Goal: Find specific page/section: Find specific page/section

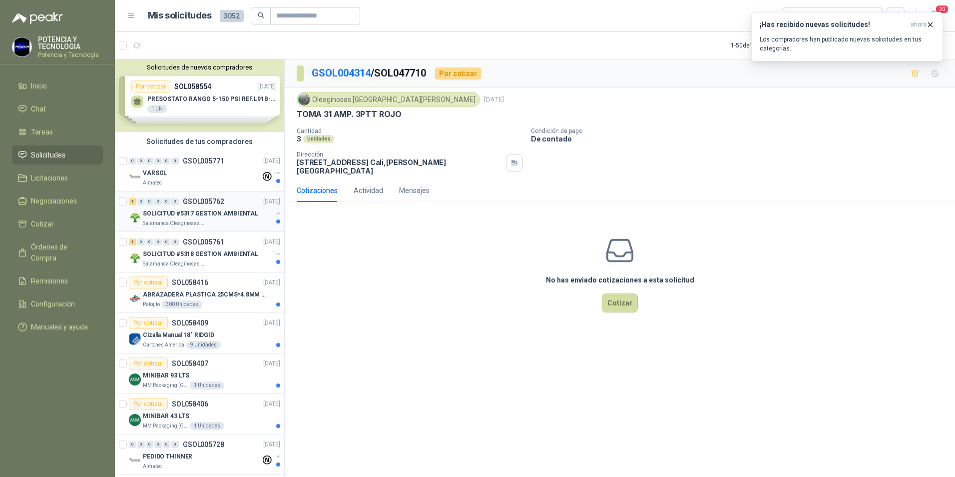
click at [198, 212] on p "SOLICITUD #5317 GESTION AMBIENTAL" at bounding box center [200, 213] width 115 height 9
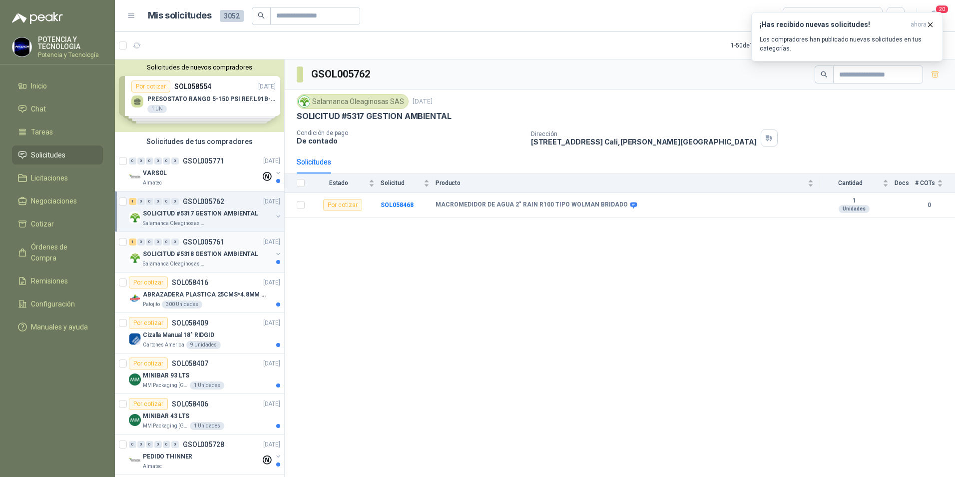
click at [201, 244] on p "GSOL005761" at bounding box center [203, 241] width 41 height 7
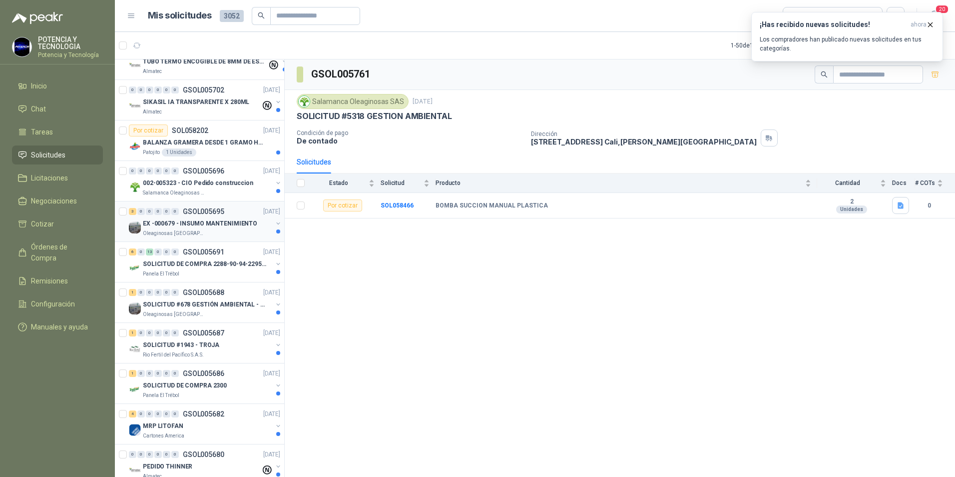
scroll to position [650, 0]
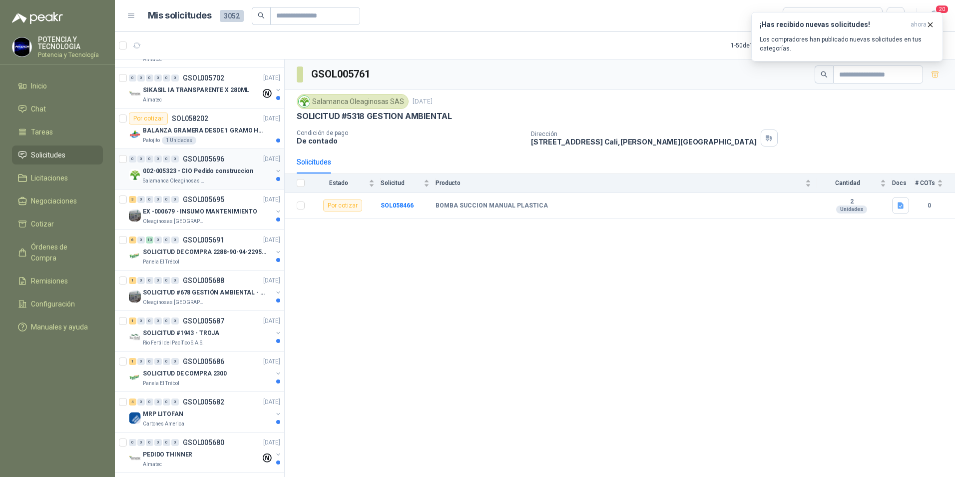
click at [207, 187] on div "0 0 0 0 0 0 GSOL005696 [DATE] 002-005323 - CIO Pedido construccion Salamanca Ol…" at bounding box center [199, 169] width 169 height 40
click at [171, 167] on p "002-005323 - CIO Pedido construccion" at bounding box center [198, 170] width 110 height 9
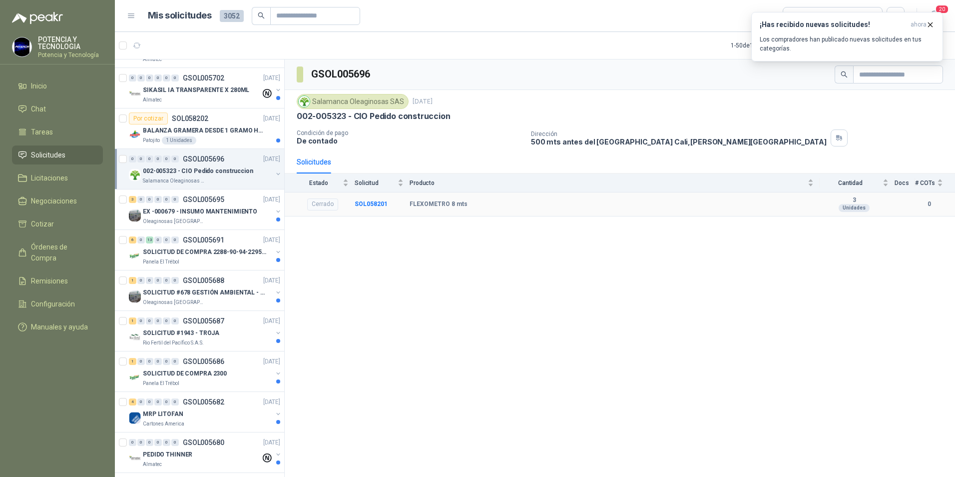
click at [323, 207] on div "Cerrado" at bounding box center [322, 204] width 31 height 12
click at [372, 207] on b "SOL058201" at bounding box center [371, 203] width 33 height 7
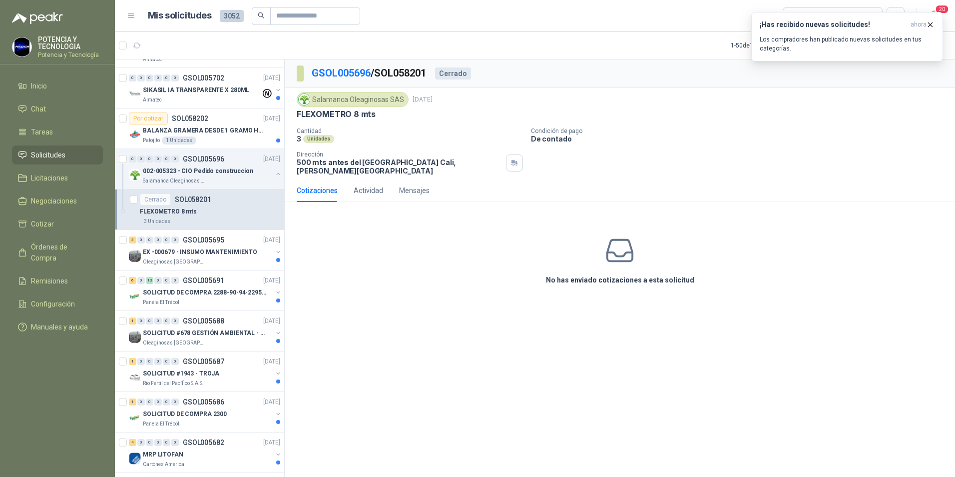
click at [639, 250] on div "No has enviado cotizaciones a esta solicitud" at bounding box center [620, 260] width 671 height 100
click at [553, 137] on p "De contado" at bounding box center [741, 138] width 420 height 8
click at [370, 189] on div "Actividad" at bounding box center [368, 190] width 29 height 11
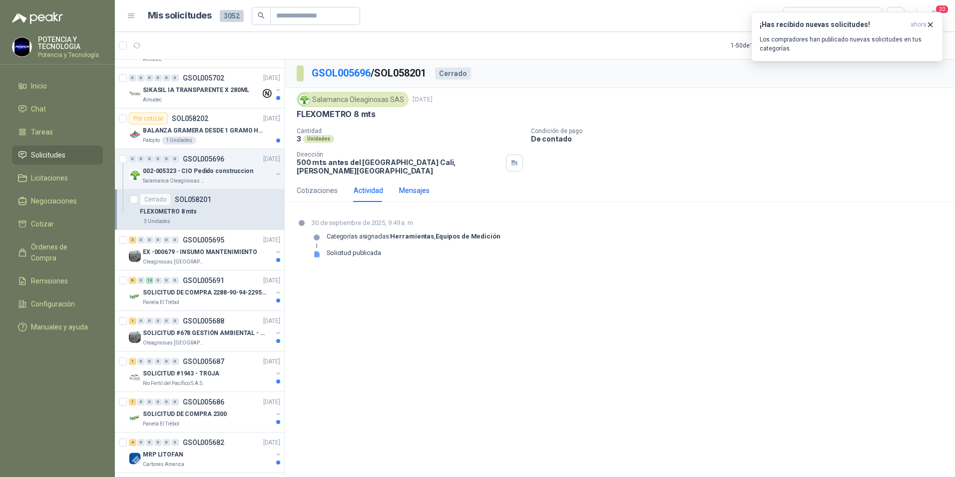
click at [421, 187] on div "Mensajes" at bounding box center [414, 190] width 30 height 11
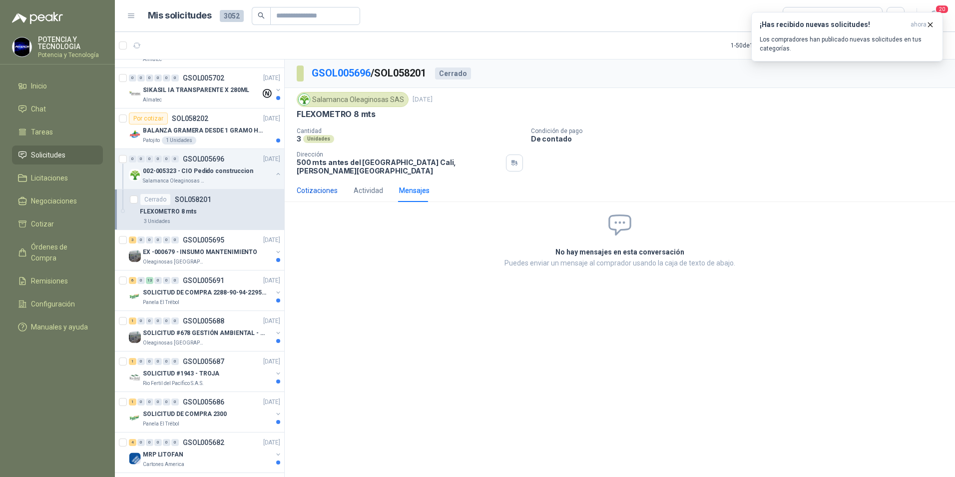
click at [309, 185] on div "Cotizaciones" at bounding box center [317, 190] width 41 height 11
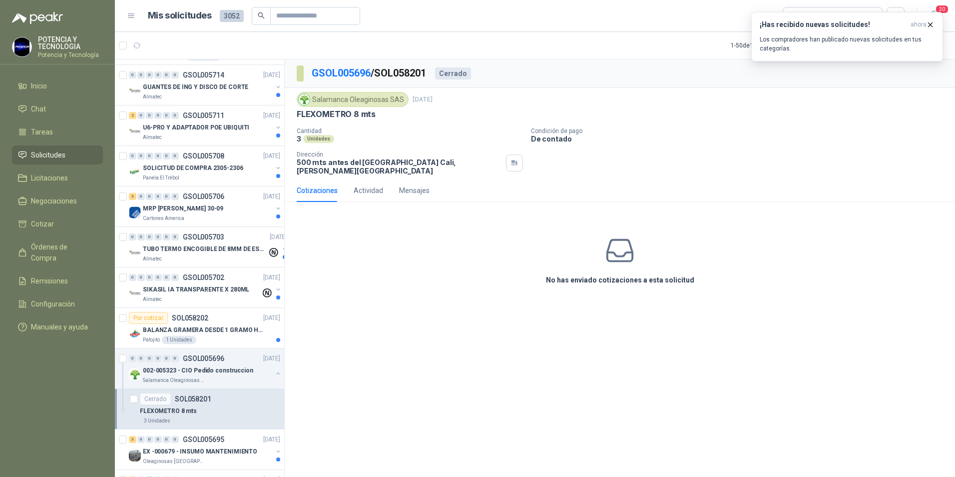
scroll to position [450, 0]
click at [48, 156] on span "Solicitudes" at bounding box center [48, 154] width 34 height 11
